Goal: Complete application form: Complete application form

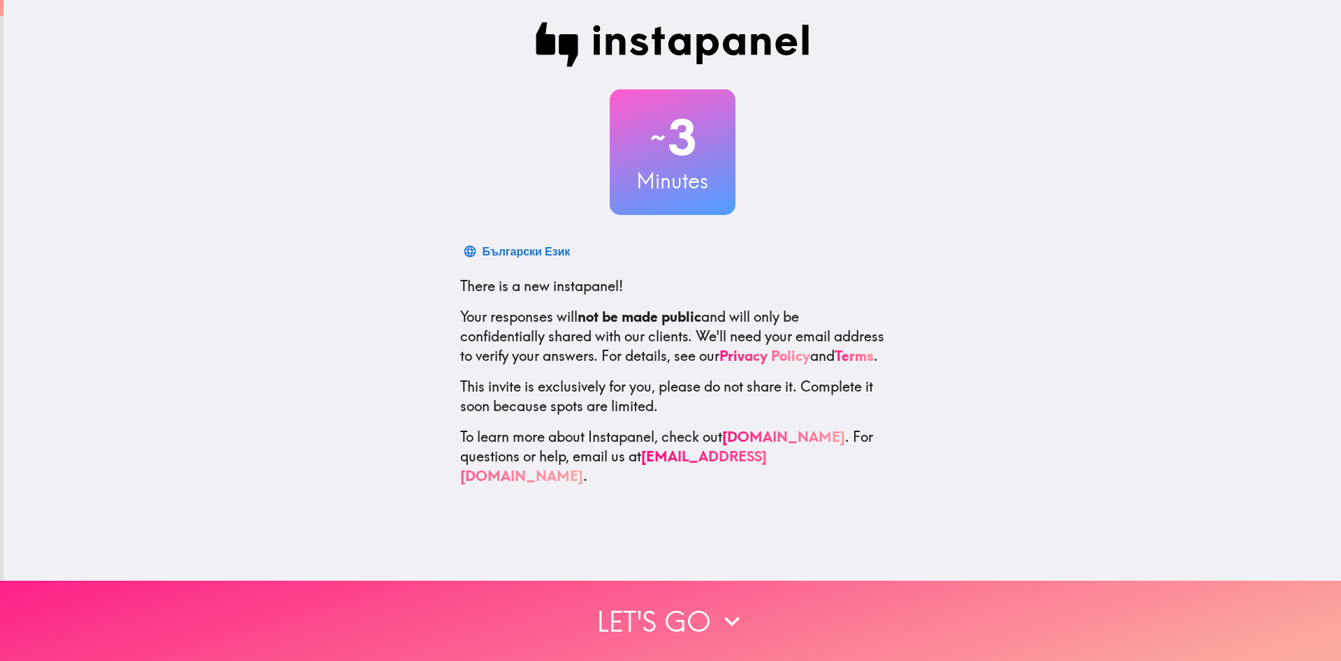
click at [709, 638] on button "Let's go" at bounding box center [670, 621] width 1341 height 80
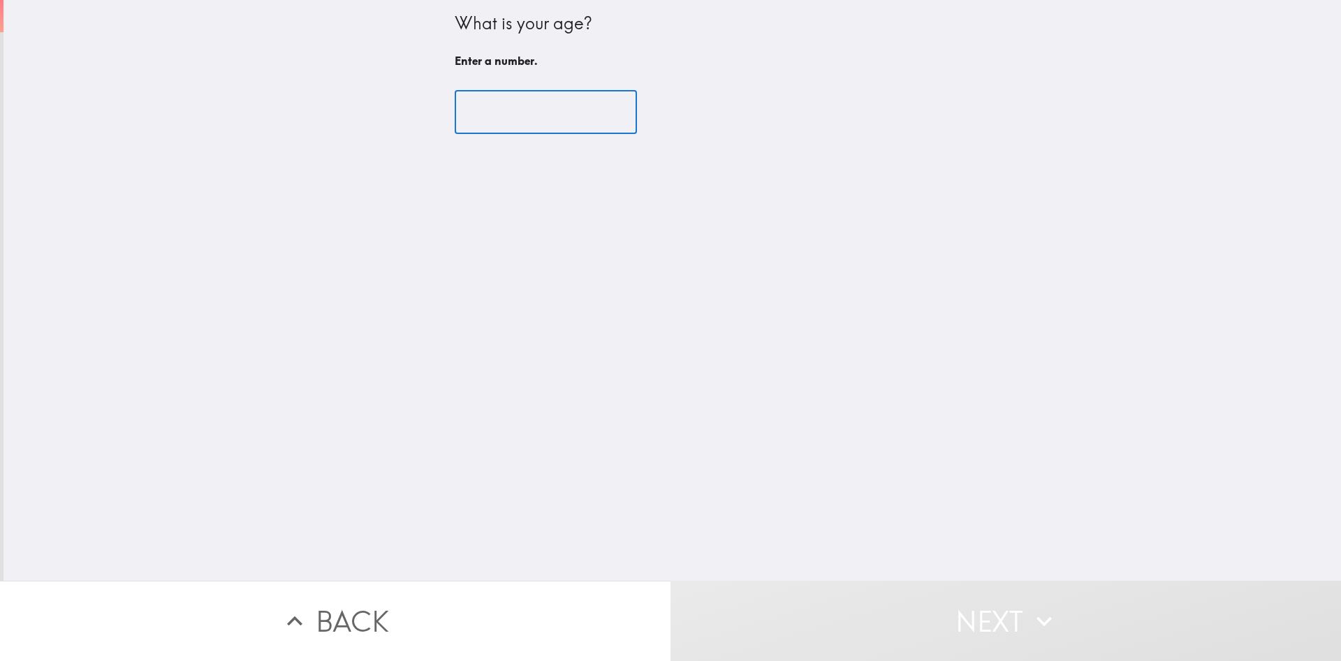
click at [508, 130] on input "number" at bounding box center [546, 112] width 182 height 43
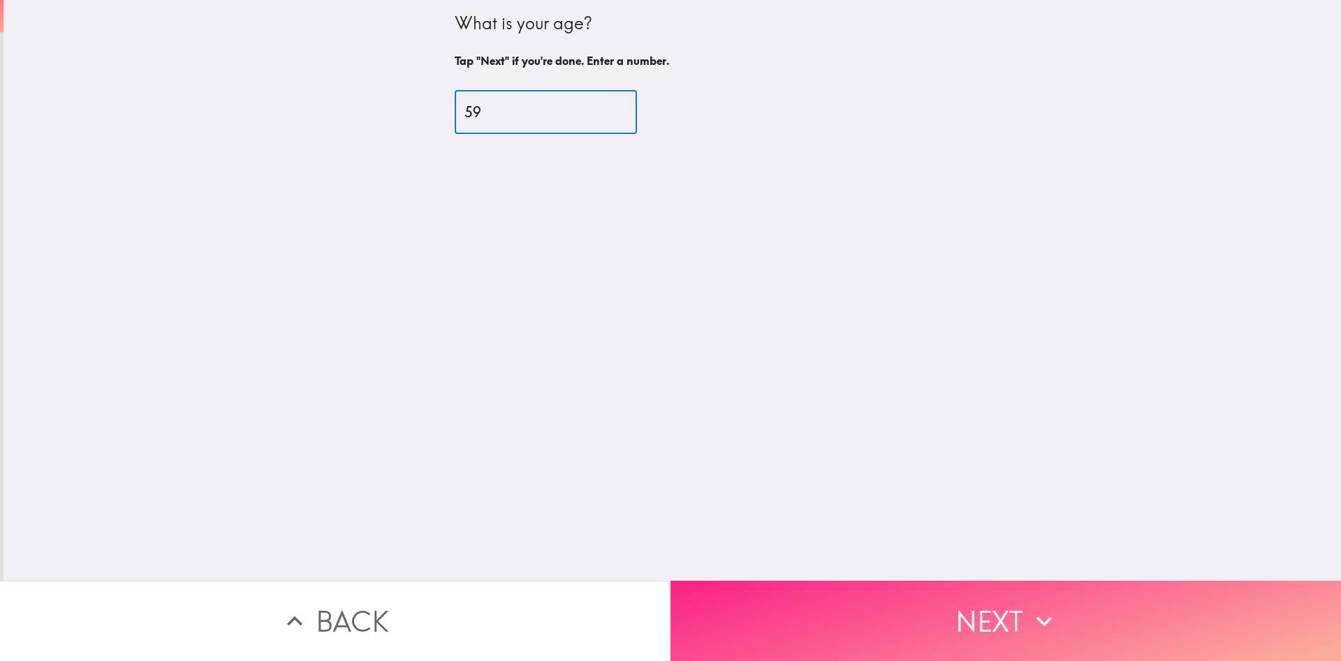
type input "59"
click at [919, 605] on button "Next" at bounding box center [1005, 621] width 670 height 80
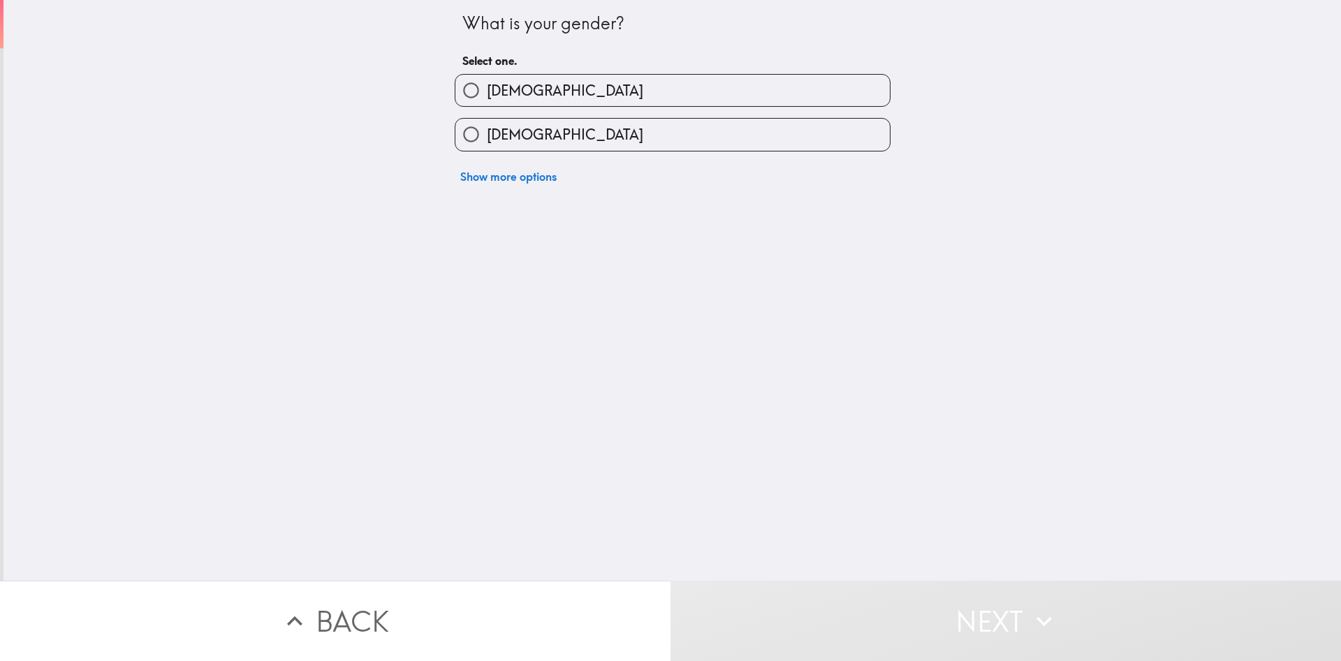
click at [596, 101] on label "[DEMOGRAPHIC_DATA]" at bounding box center [672, 90] width 434 height 31
click at [487, 101] on input "[DEMOGRAPHIC_DATA]" at bounding box center [470, 90] width 31 height 31
radio input "true"
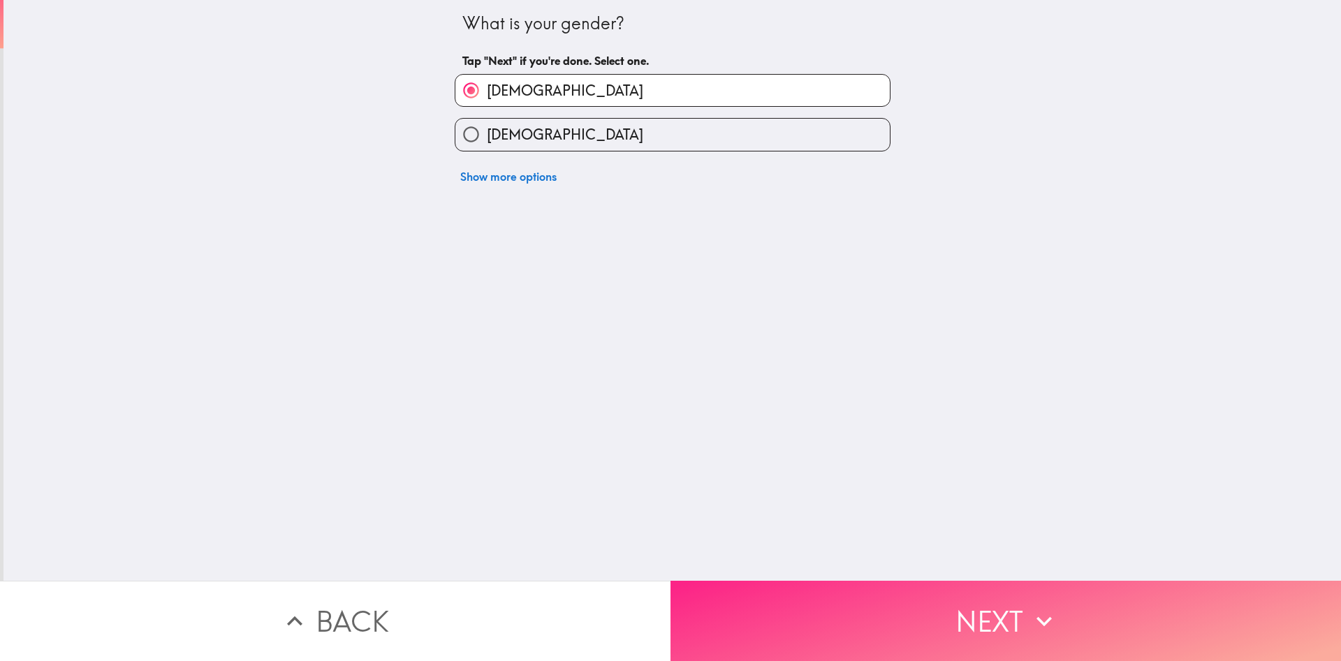
click at [968, 604] on button "Next" at bounding box center [1005, 621] width 670 height 80
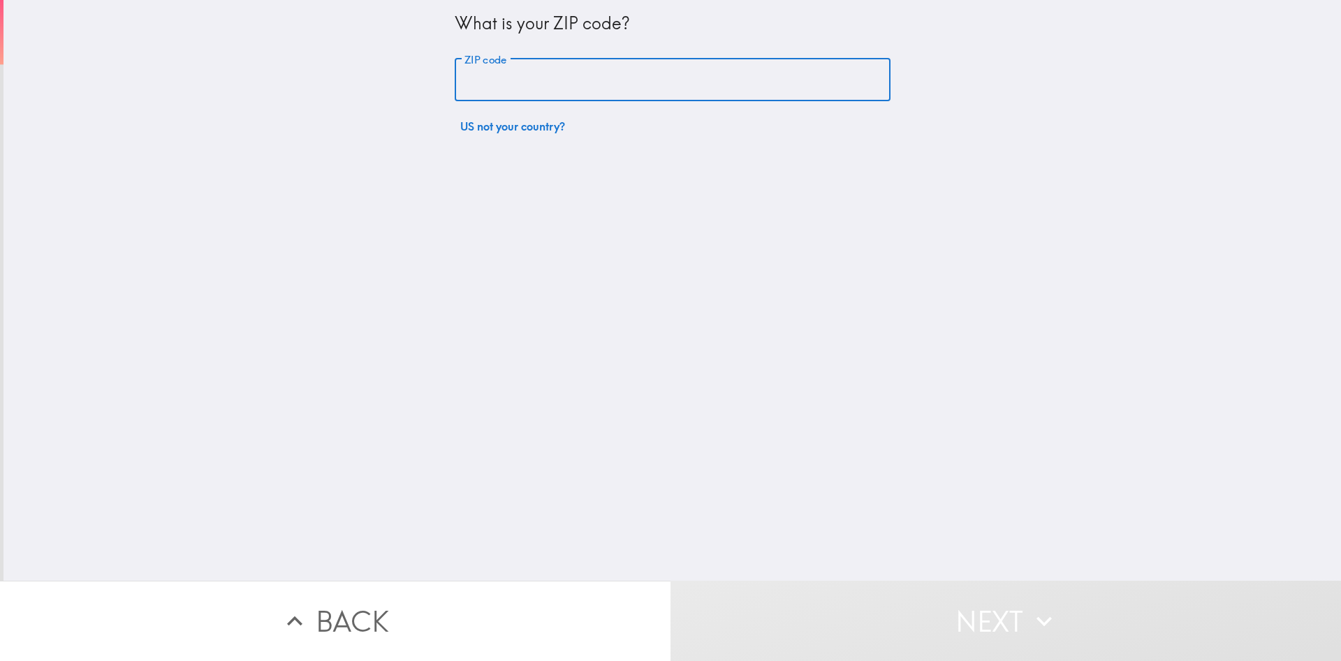
click at [601, 94] on input "ZIP code" at bounding box center [673, 80] width 436 height 43
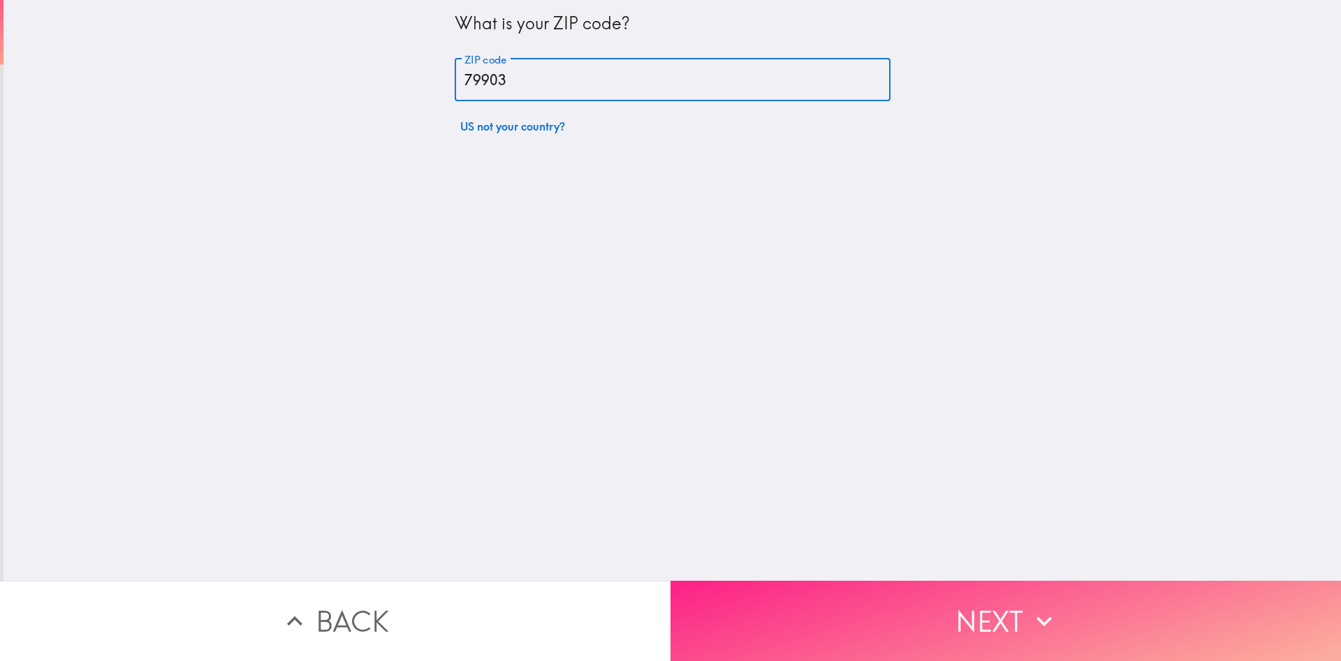
type input "79903"
click at [999, 586] on button "Next" at bounding box center [1005, 621] width 670 height 80
